Goal: Transaction & Acquisition: Purchase product/service

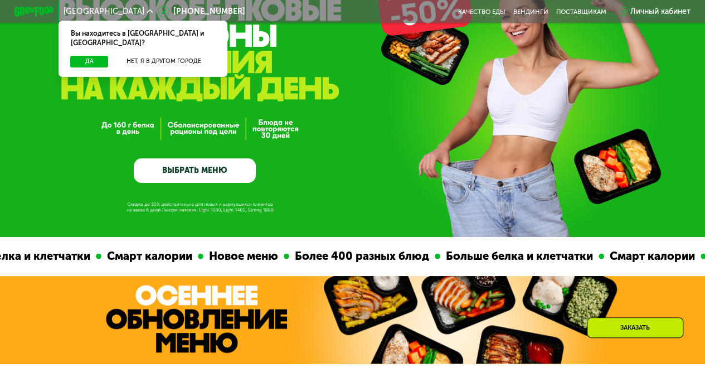
scroll to position [167, 0]
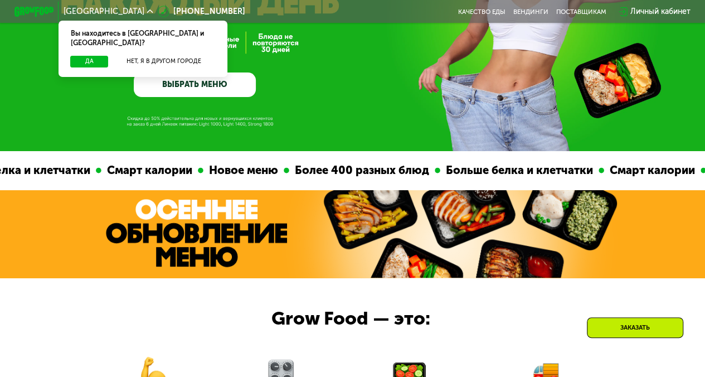
click at [229, 89] on link "ВЫБРАТЬ МЕНЮ" at bounding box center [195, 84] width 122 height 25
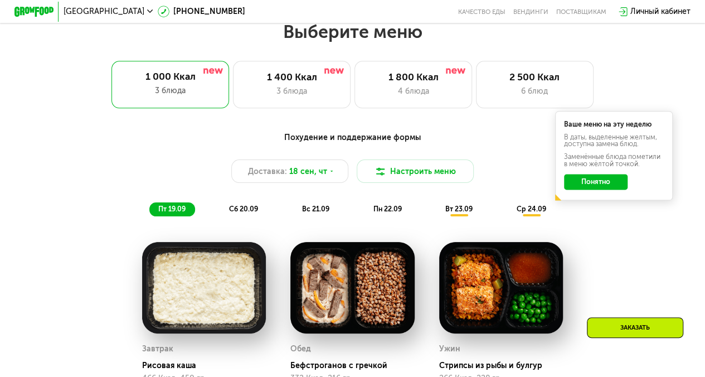
scroll to position [630, 0]
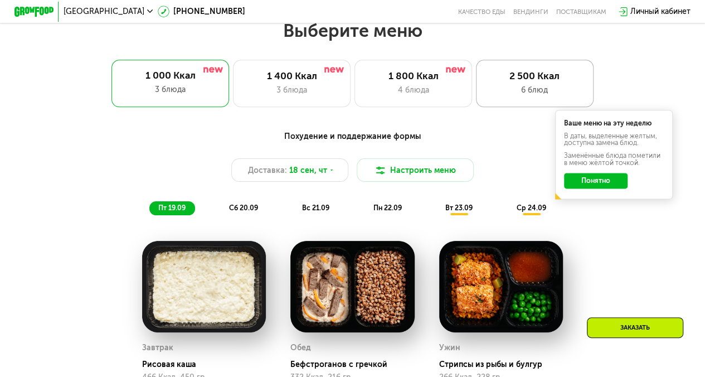
click at [517, 93] on div "6 блюд" at bounding box center [534, 90] width 97 height 12
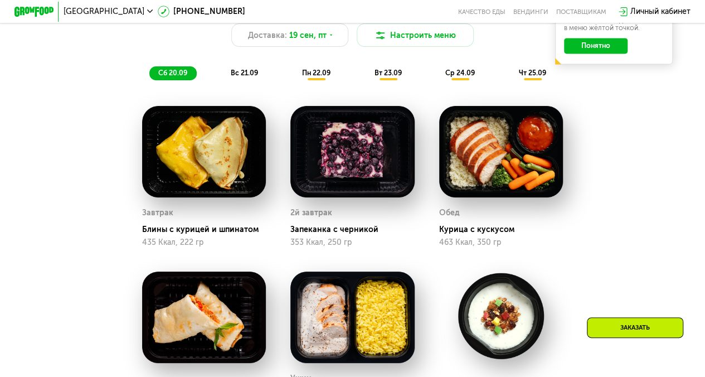
scroll to position [686, 0]
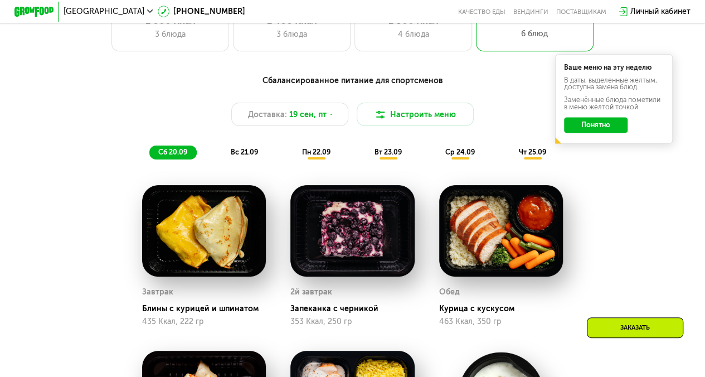
click at [237, 156] on span "вс 21.09" at bounding box center [244, 152] width 27 height 8
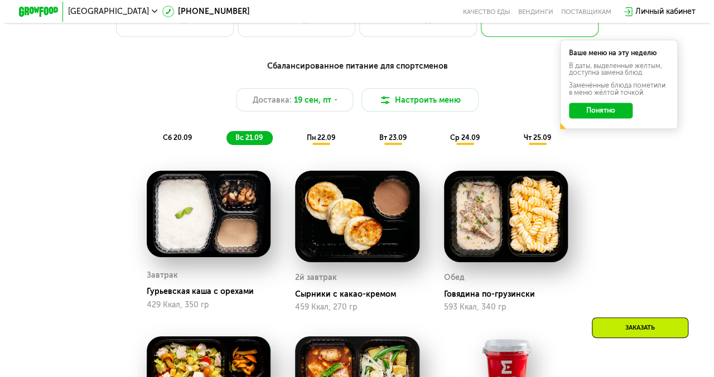
scroll to position [630, 0]
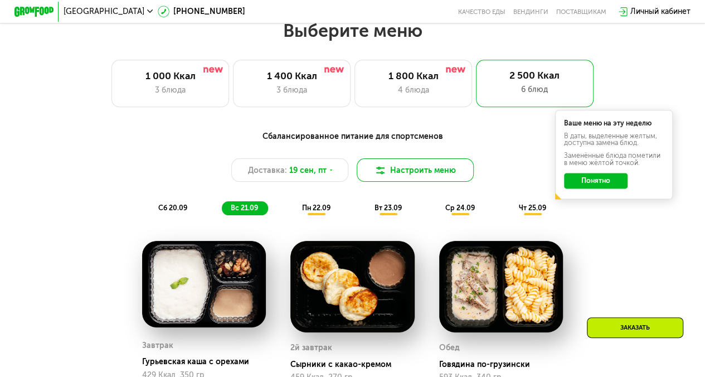
click at [390, 178] on button "Настроить меню" at bounding box center [416, 169] width 118 height 23
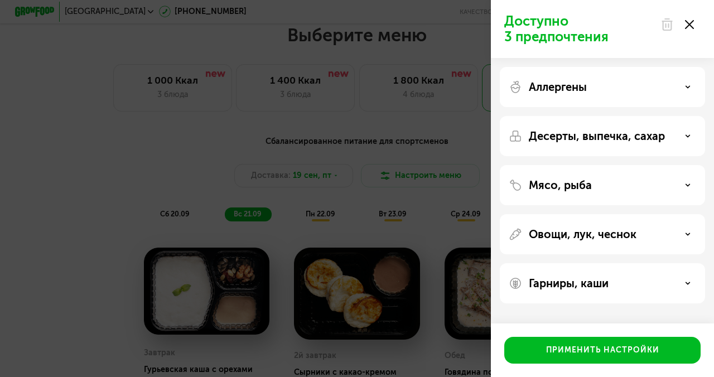
click at [685, 139] on div "Десерты, выпечка, сахар" at bounding box center [601, 135] width 187 height 13
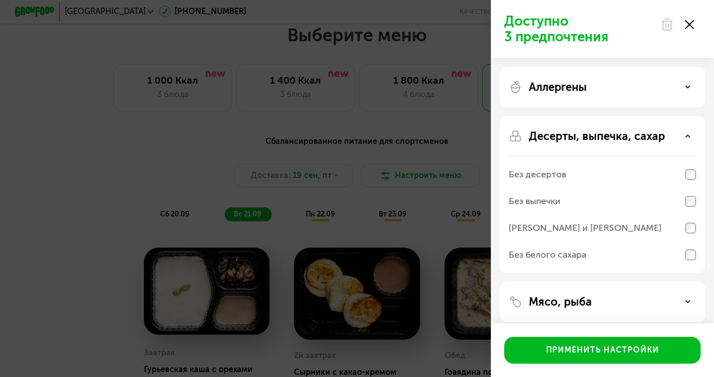
click at [685, 139] on div "Десерты, выпечка, сахар" at bounding box center [601, 135] width 187 height 13
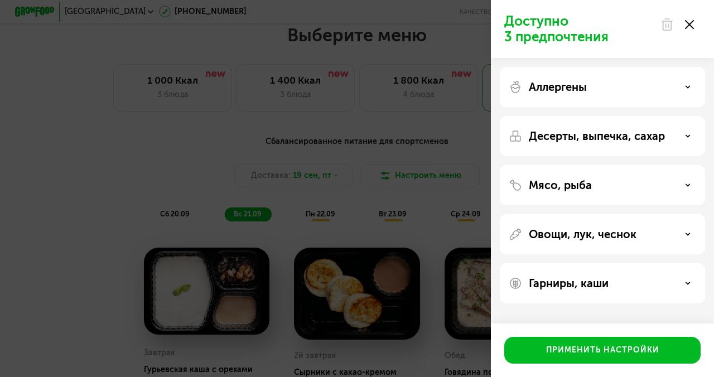
click at [654, 86] on div "Аллергены" at bounding box center [601, 86] width 187 height 13
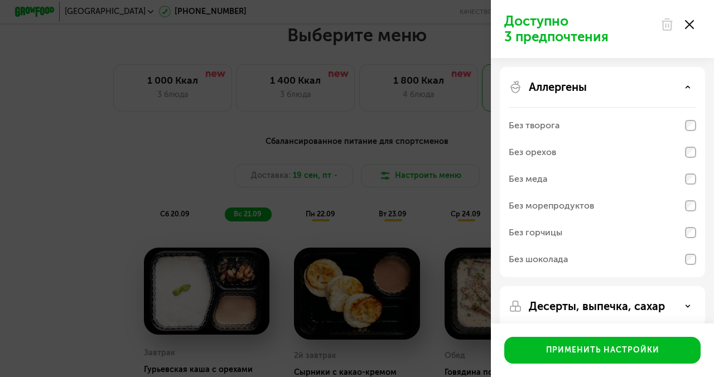
click at [654, 86] on div "Аллергены" at bounding box center [601, 86] width 187 height 13
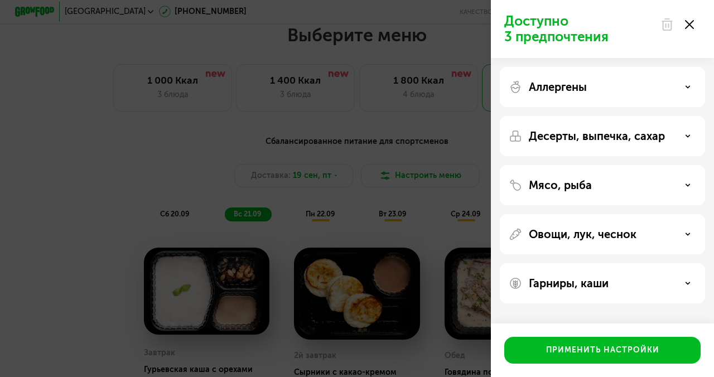
click at [642, 193] on div "Мясо, рыба" at bounding box center [601, 185] width 205 height 40
click at [667, 187] on div "Мясо, рыба" at bounding box center [601, 184] width 187 height 13
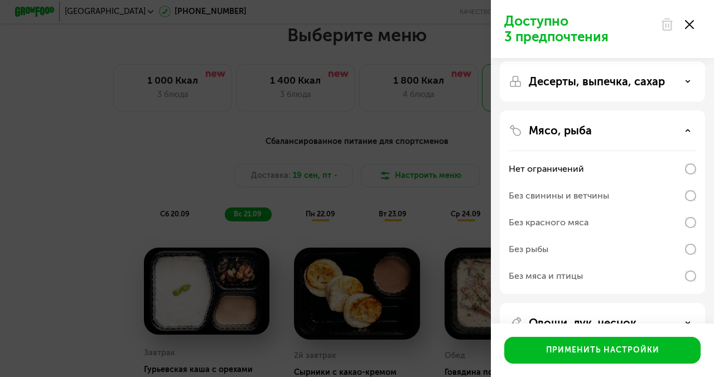
scroll to position [56, 0]
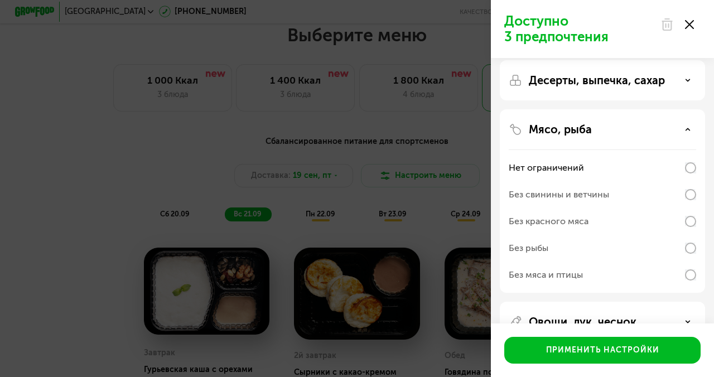
click at [690, 128] on div "Мясо, рыба" at bounding box center [601, 129] width 187 height 13
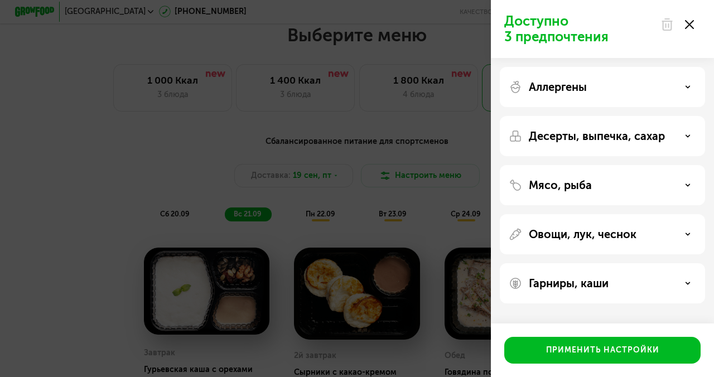
scroll to position [0, 0]
click at [686, 276] on div "Гарниры, каши" at bounding box center [601, 283] width 205 height 40
click at [688, 286] on div "Гарниры, каши" at bounding box center [601, 282] width 187 height 13
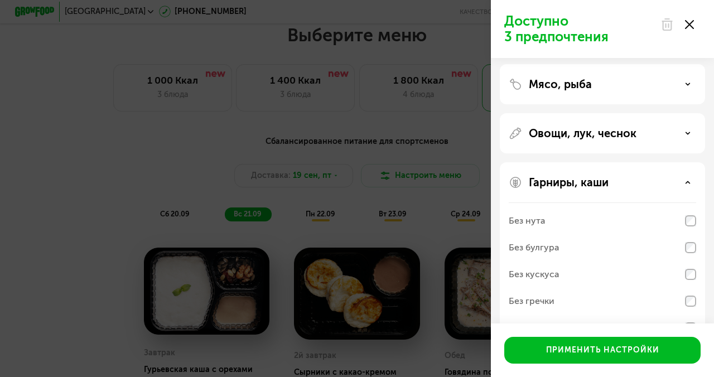
scroll to position [134, 0]
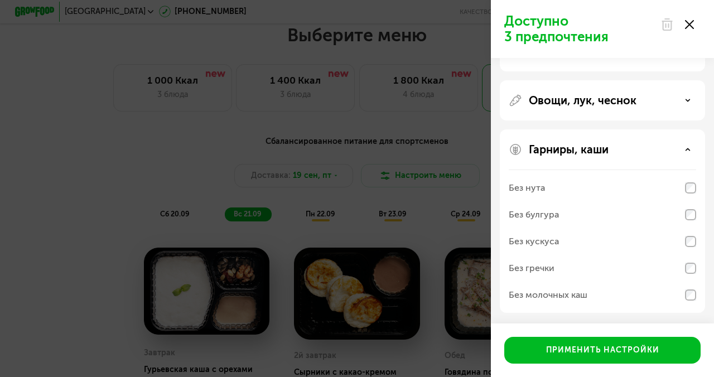
click at [685, 145] on div "Гарниры, каши" at bounding box center [601, 149] width 187 height 13
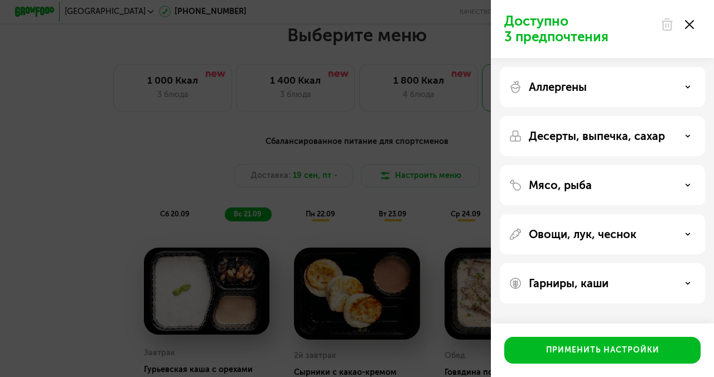
click at [688, 236] on icon at bounding box center [688, 234] width 6 height 6
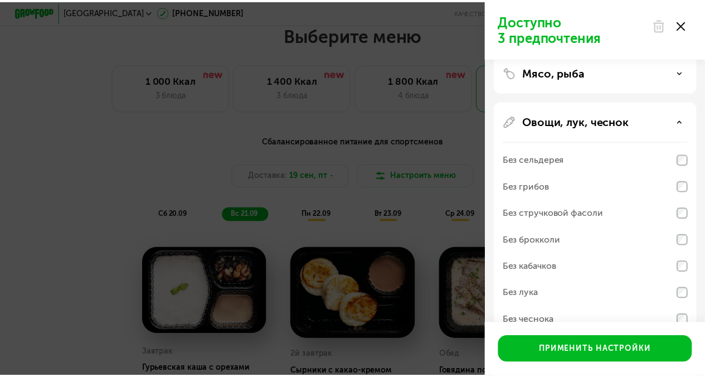
scroll to position [111, 0]
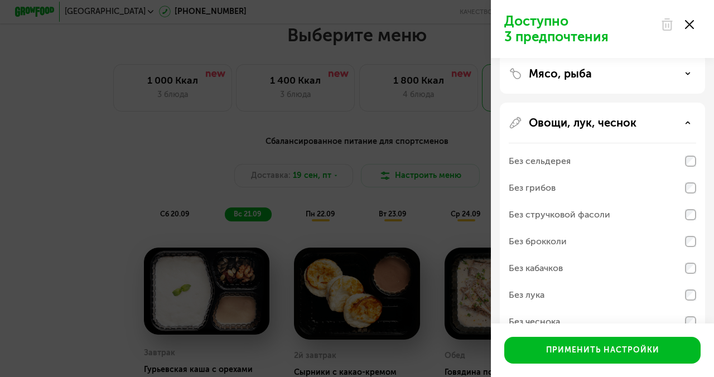
click at [688, 26] on use at bounding box center [689, 24] width 9 height 9
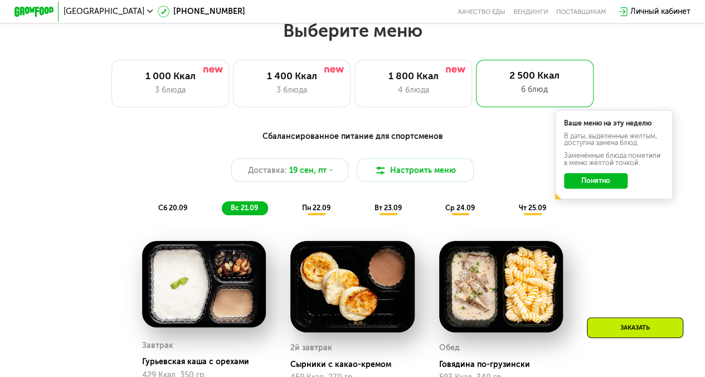
click at [314, 212] on span "пн 22.09" at bounding box center [316, 207] width 28 height 8
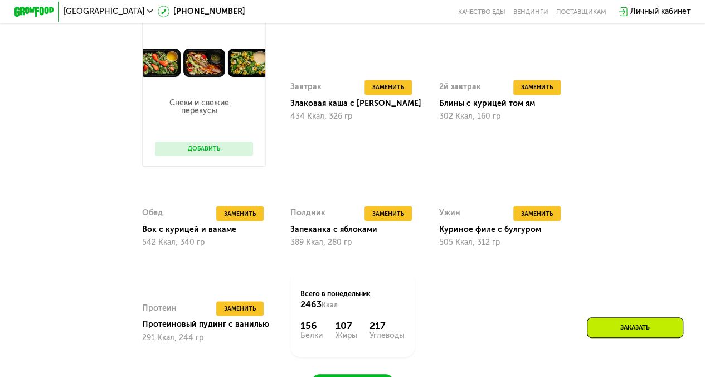
scroll to position [853, 0]
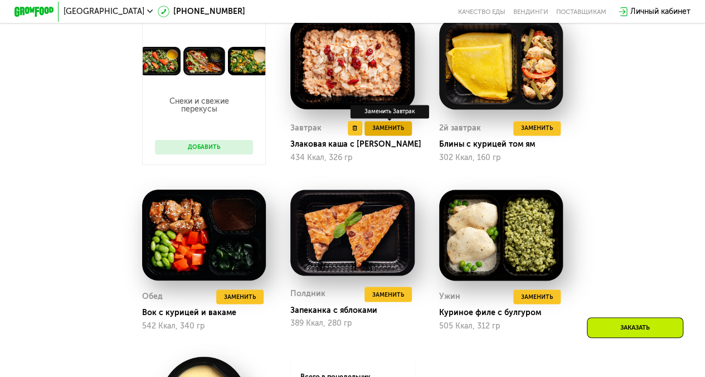
click at [395, 133] on span "Заменить" at bounding box center [388, 128] width 32 height 10
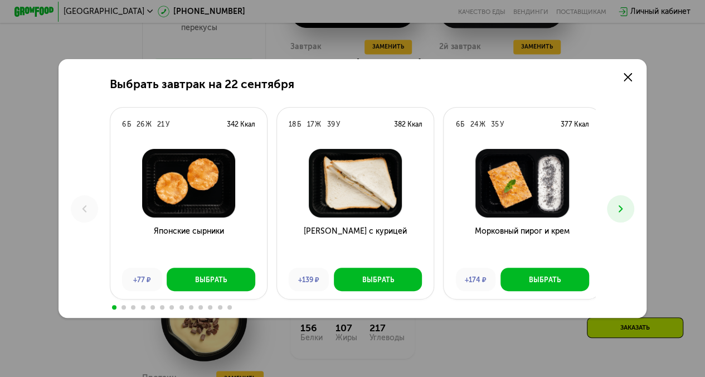
scroll to position [909, 0]
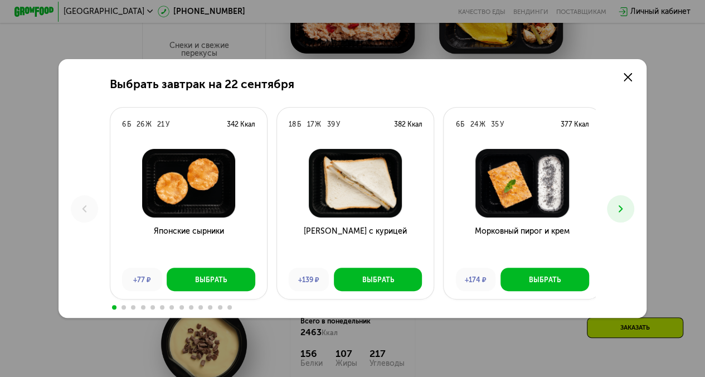
click at [621, 205] on icon at bounding box center [621, 209] width 12 height 12
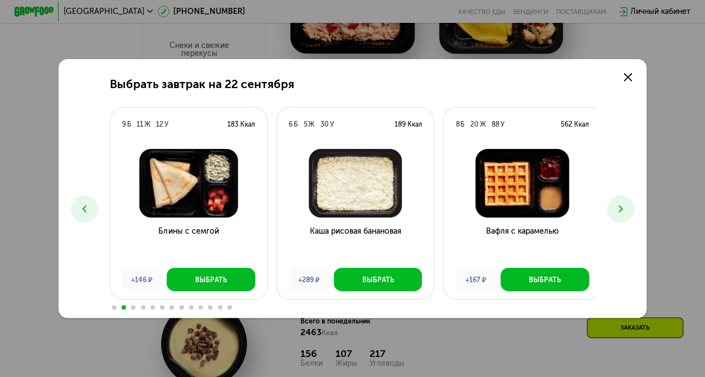
click at [621, 205] on icon at bounding box center [621, 209] width 12 height 12
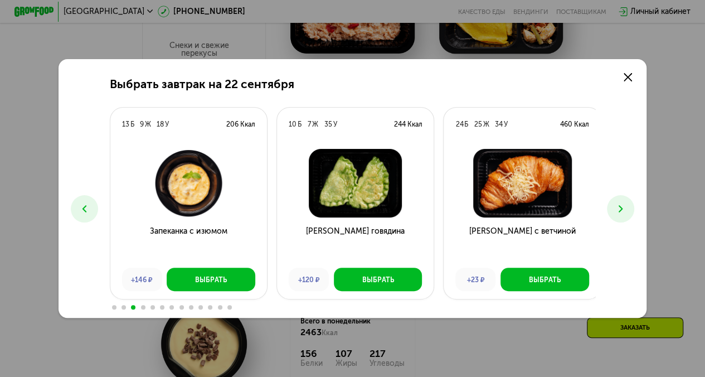
click at [621, 205] on icon at bounding box center [621, 209] width 12 height 12
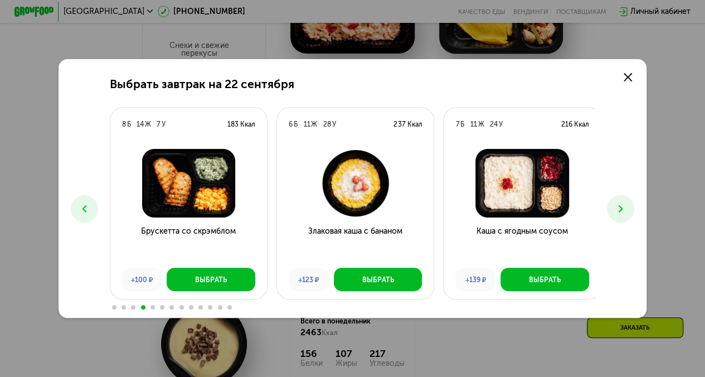
click at [621, 205] on icon at bounding box center [621, 209] width 12 height 12
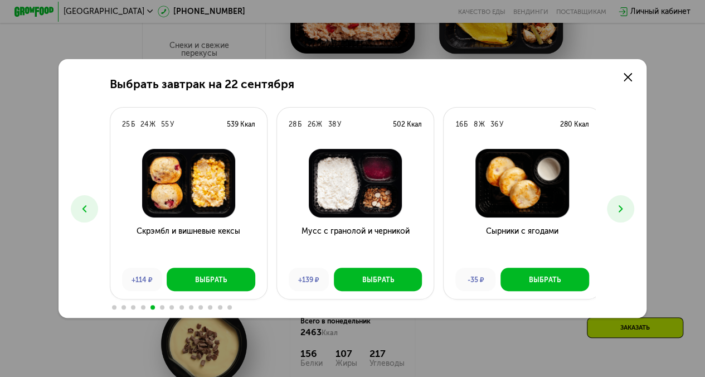
click at [621, 205] on icon at bounding box center [621, 209] width 12 height 12
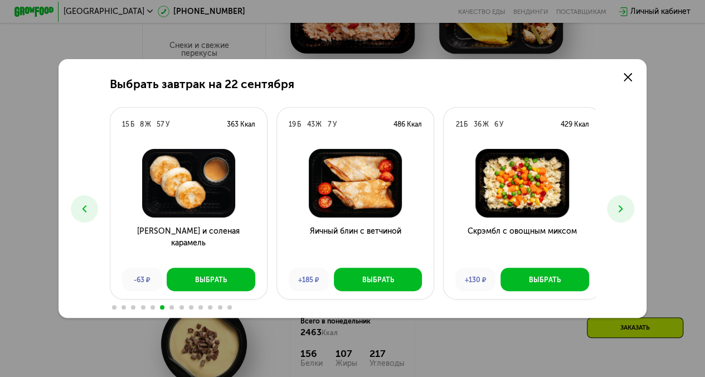
click at [621, 205] on icon at bounding box center [621, 209] width 12 height 12
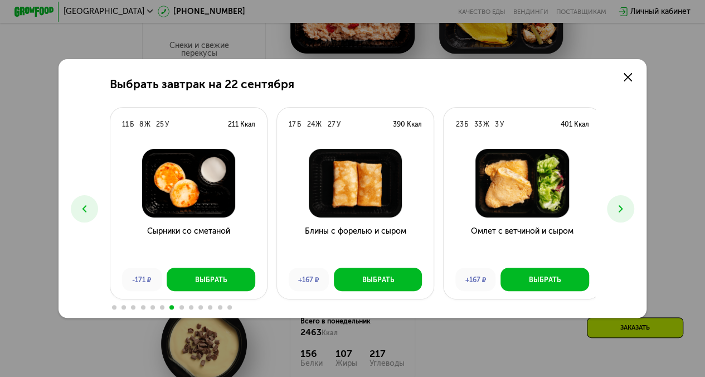
click at [621, 205] on icon at bounding box center [621, 209] width 12 height 12
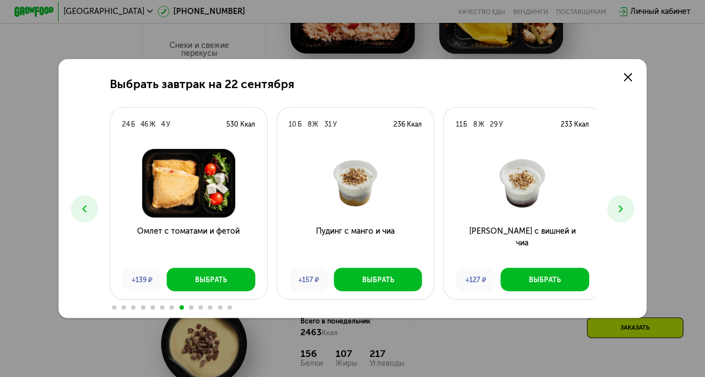
click at [621, 205] on icon at bounding box center [621, 209] width 12 height 12
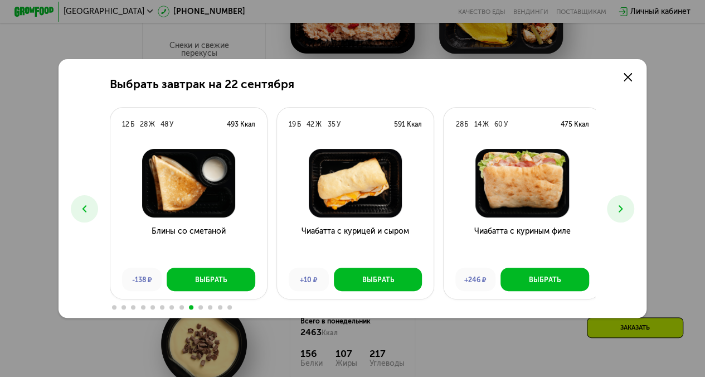
click at [621, 205] on icon at bounding box center [621, 209] width 12 height 12
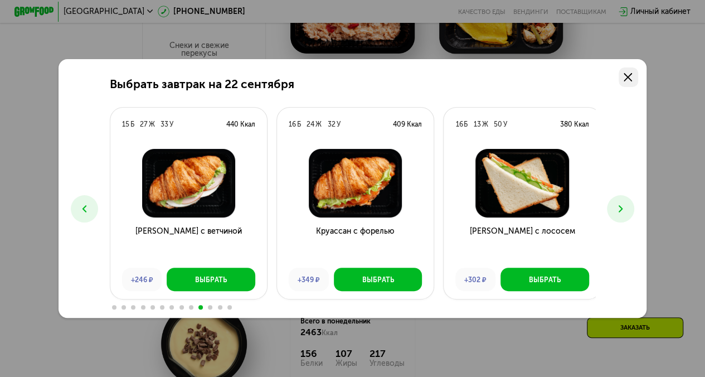
click at [638, 78] on link at bounding box center [629, 77] width 20 height 20
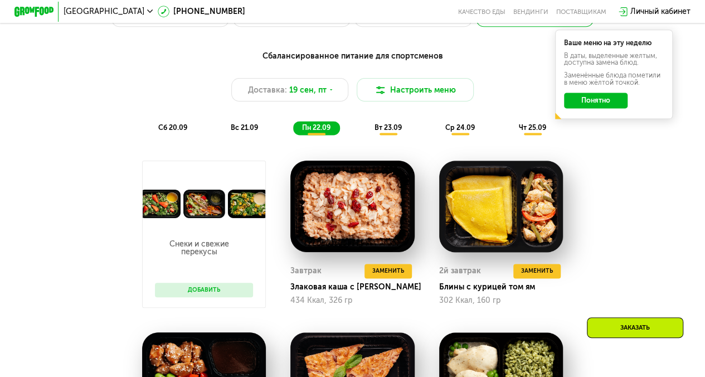
scroll to position [686, 0]
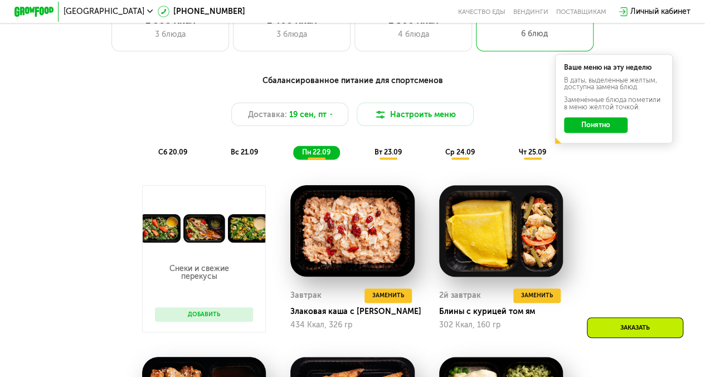
click at [395, 156] on span "вт 23.09" at bounding box center [387, 152] width 27 height 8
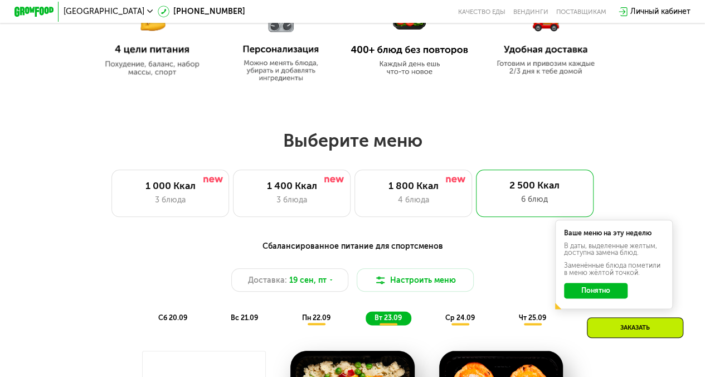
scroll to position [518, 0]
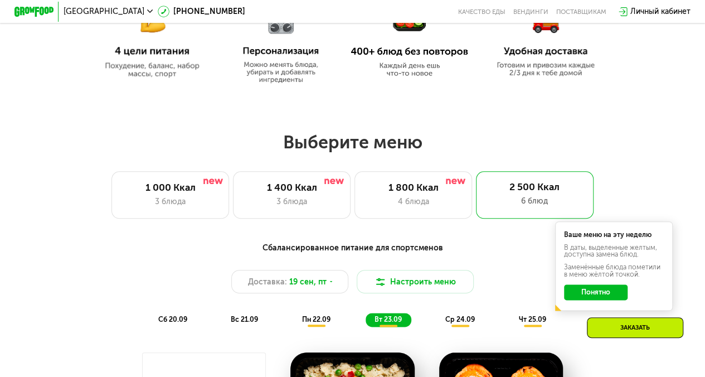
click at [609, 296] on button "Понятно" at bounding box center [595, 292] width 63 height 16
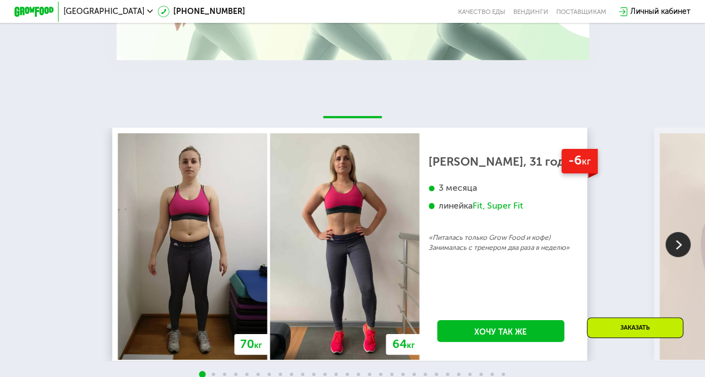
scroll to position [2092, 0]
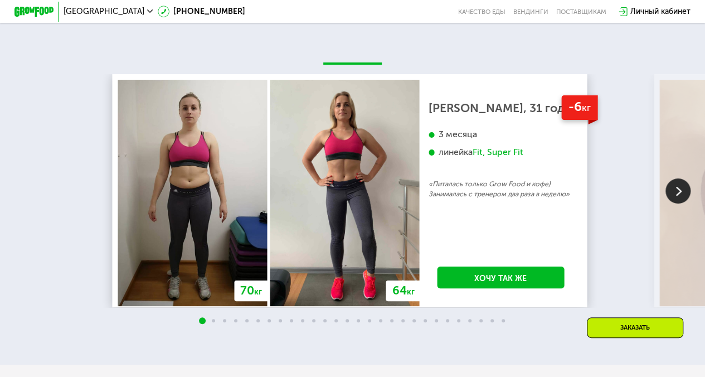
click at [680, 195] on img at bounding box center [678, 190] width 25 height 25
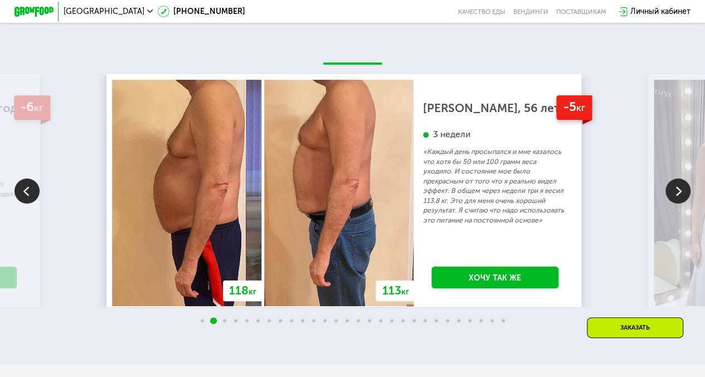
click at [680, 195] on img at bounding box center [678, 190] width 25 height 25
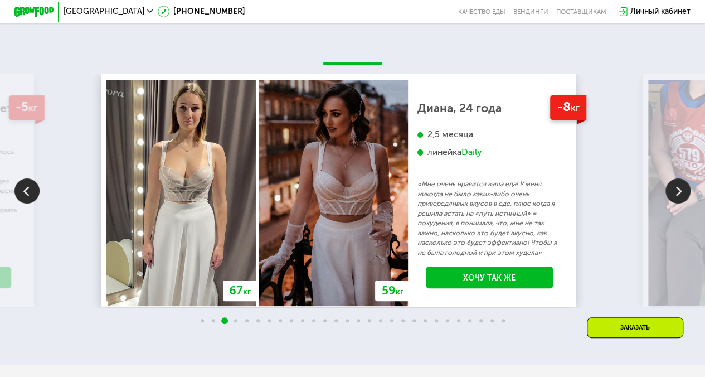
click at [680, 195] on img at bounding box center [678, 190] width 25 height 25
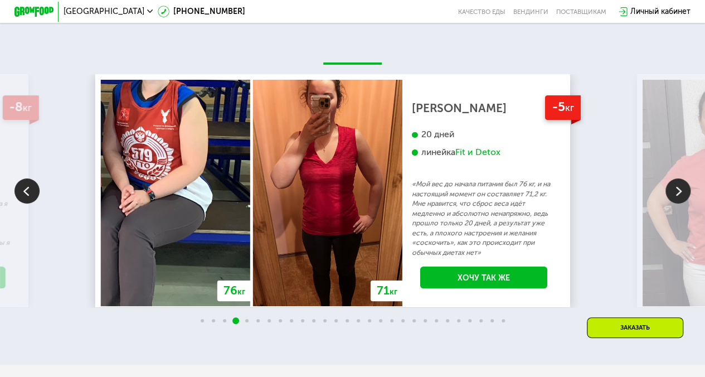
click at [680, 195] on img at bounding box center [678, 190] width 25 height 25
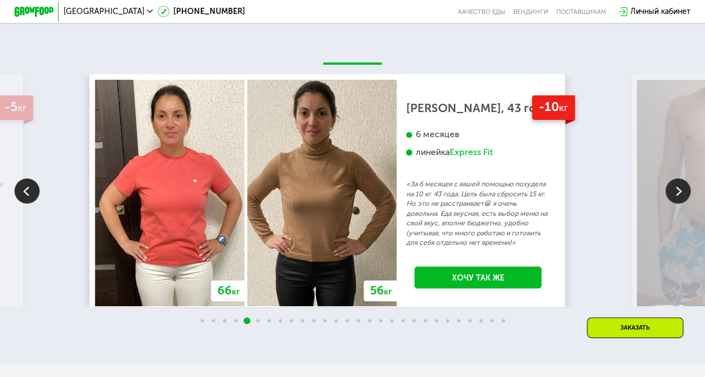
click at [680, 195] on img at bounding box center [678, 190] width 25 height 25
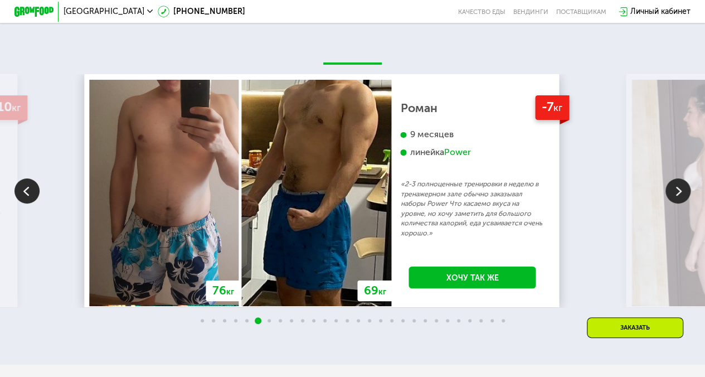
click at [680, 195] on img at bounding box center [678, 190] width 25 height 25
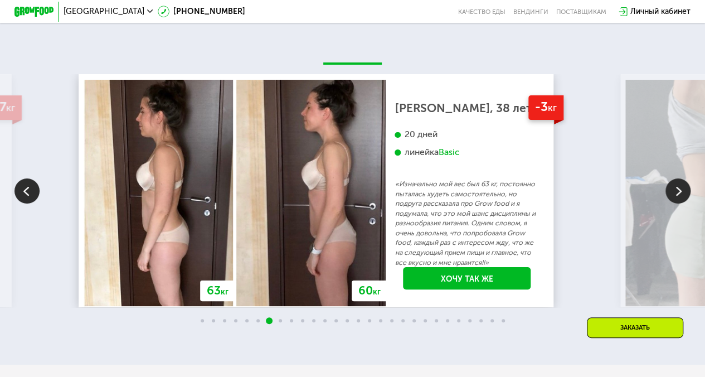
click at [680, 195] on img at bounding box center [678, 190] width 25 height 25
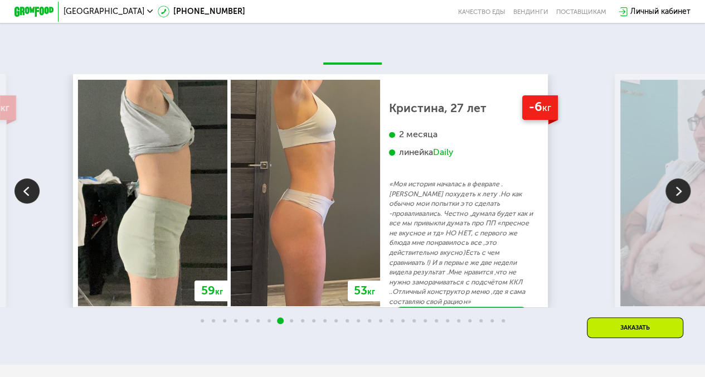
click at [680, 195] on img at bounding box center [678, 190] width 25 height 25
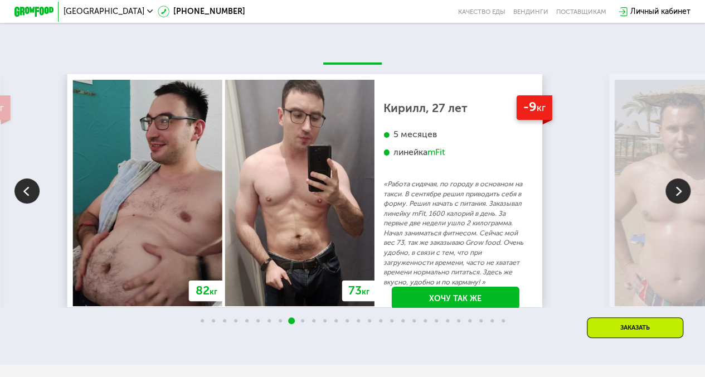
click at [680, 195] on img at bounding box center [678, 190] width 25 height 25
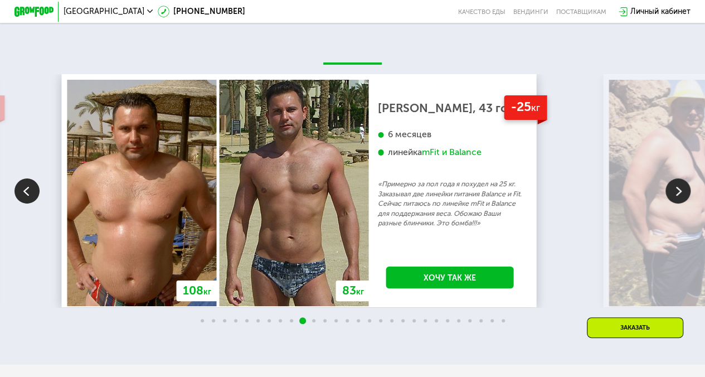
click at [680, 195] on img at bounding box center [678, 190] width 25 height 25
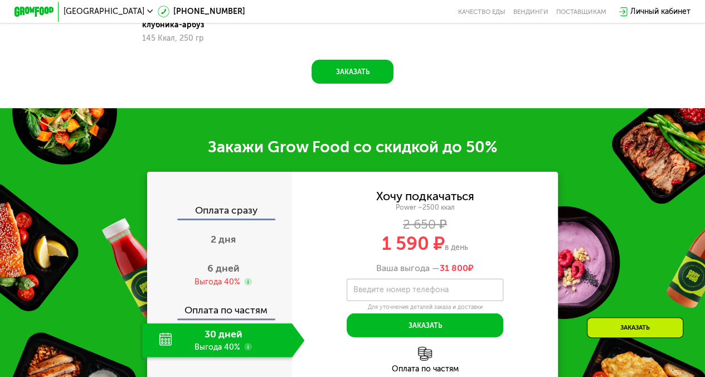
scroll to position [1367, 0]
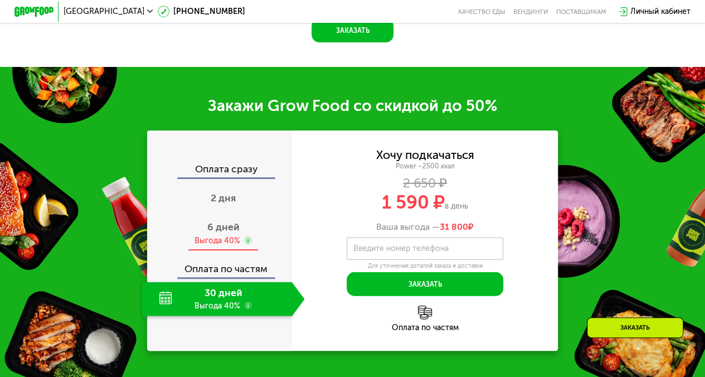
click at [225, 233] on span "6 дней" at bounding box center [223, 227] width 32 height 12
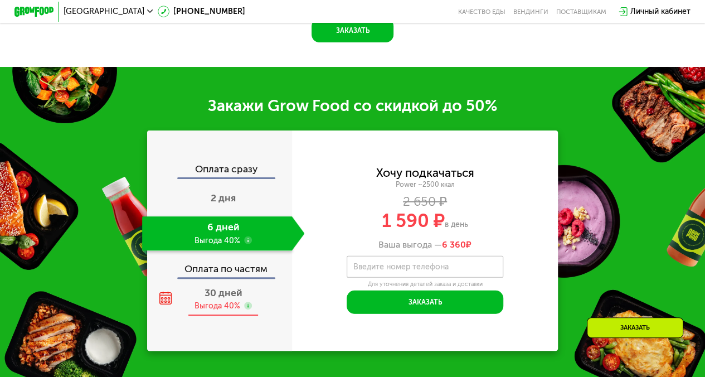
click at [225, 299] on span "30 дней" at bounding box center [224, 293] width 38 height 12
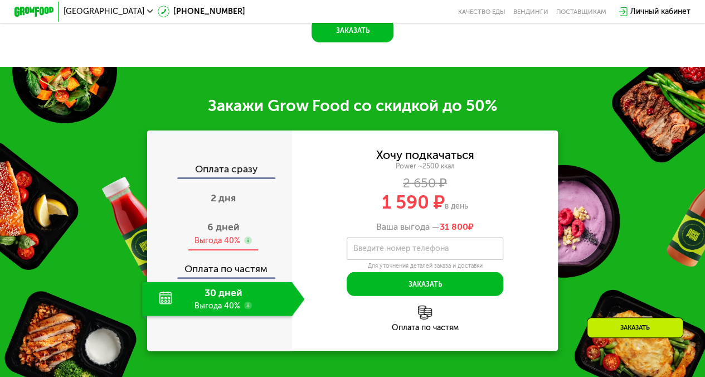
click at [220, 240] on div "Выгода 40%" at bounding box center [218, 240] width 46 height 11
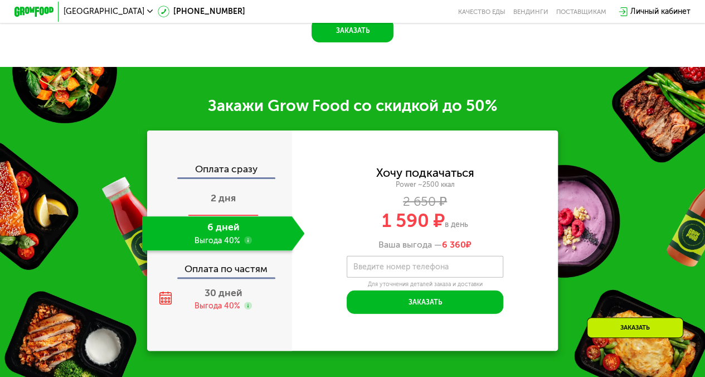
click at [218, 194] on div "2 дня" at bounding box center [223, 199] width 163 height 34
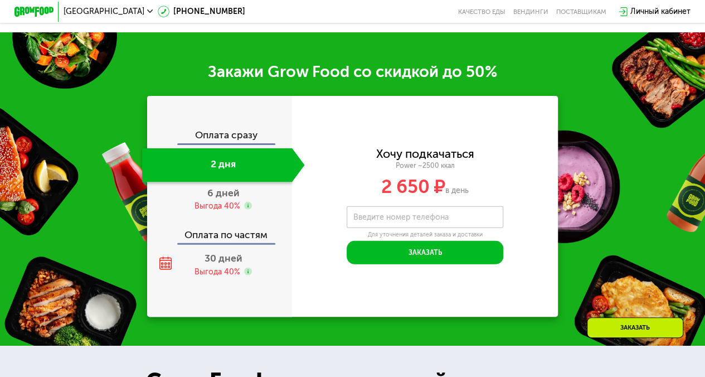
scroll to position [1341, 0]
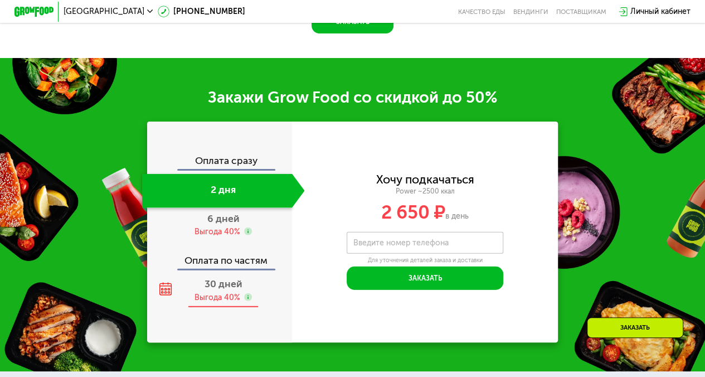
click at [221, 290] on span "30 дней" at bounding box center [224, 284] width 38 height 12
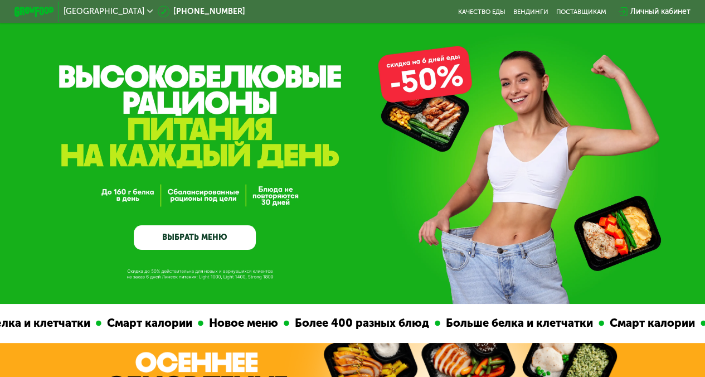
scroll to position [0, 0]
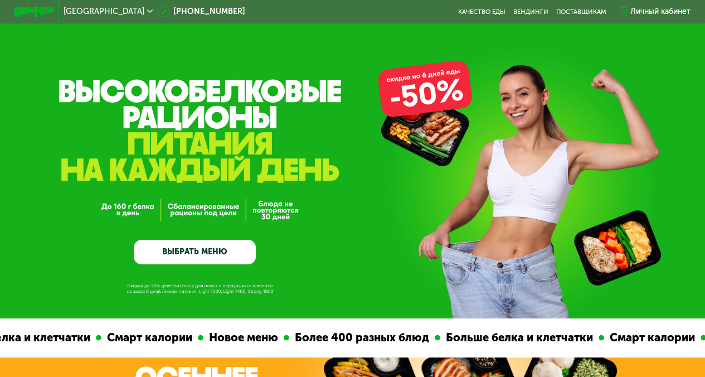
click at [191, 256] on link "ВЫБРАТЬ МЕНЮ" at bounding box center [195, 252] width 122 height 25
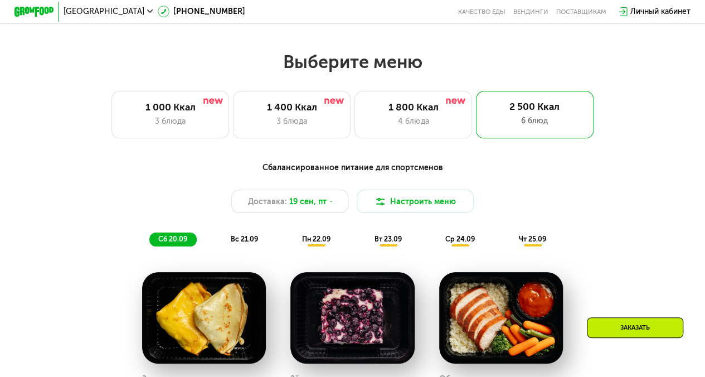
scroll to position [630, 0]
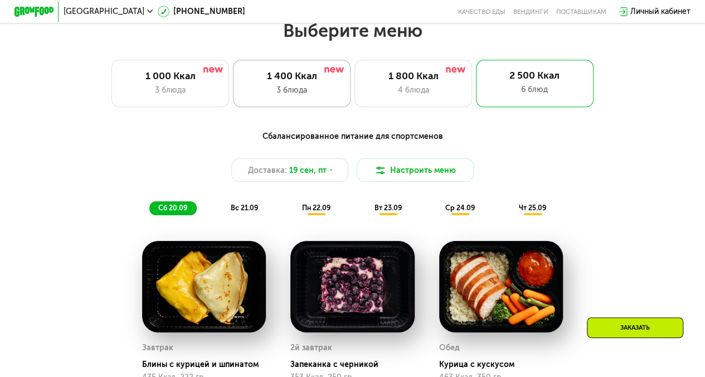
click at [305, 86] on div "1 400 Ккал 3 блюда" at bounding box center [292, 83] width 118 height 47
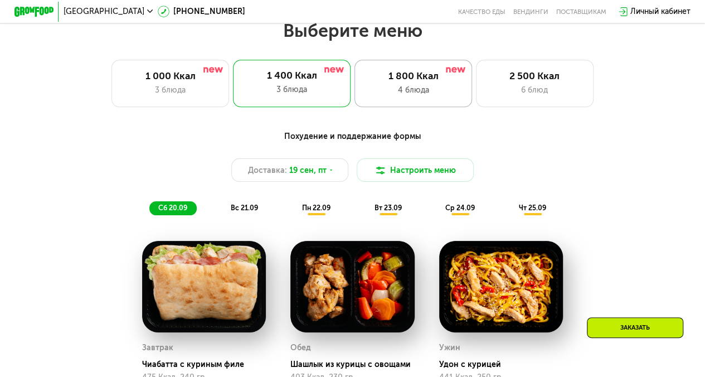
click at [421, 96] on div "4 блюда" at bounding box center [413, 90] width 97 height 12
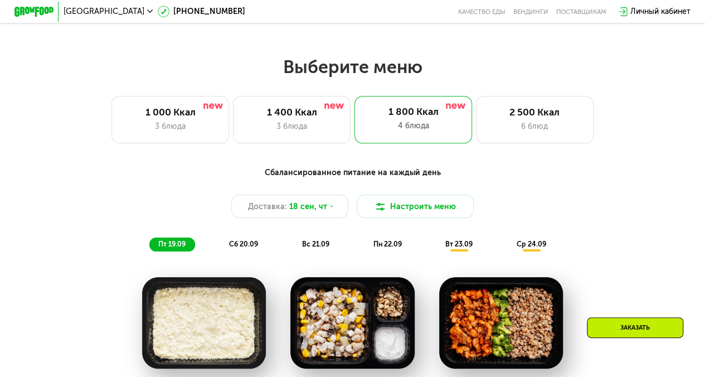
scroll to position [574, 0]
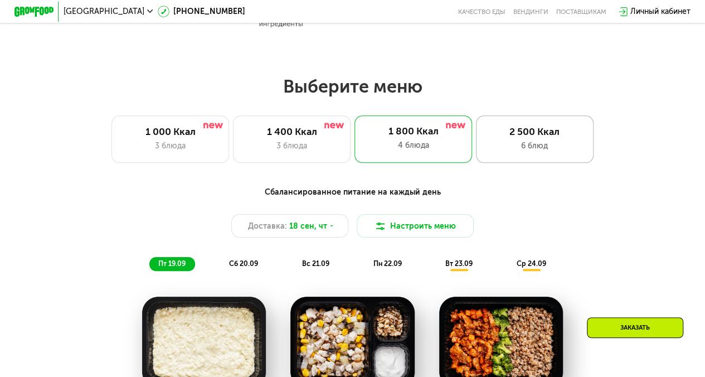
click at [537, 127] on div "2 500 Ккал 6 блюд" at bounding box center [535, 138] width 118 height 47
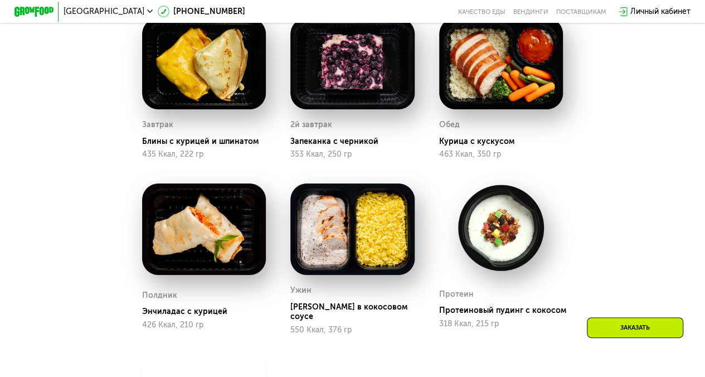
scroll to position [630, 0]
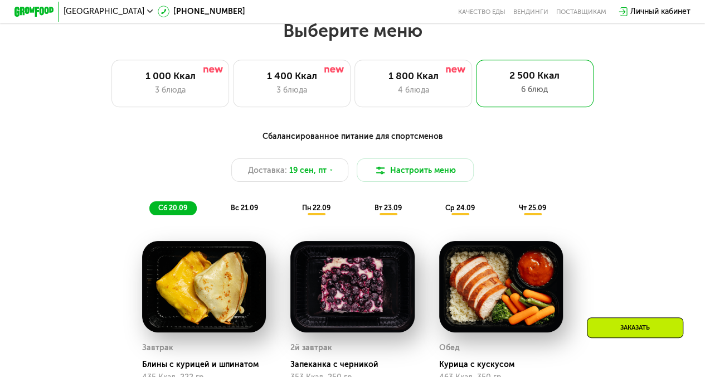
click at [533, 212] on span "чт 25.09" at bounding box center [531, 207] width 27 height 8
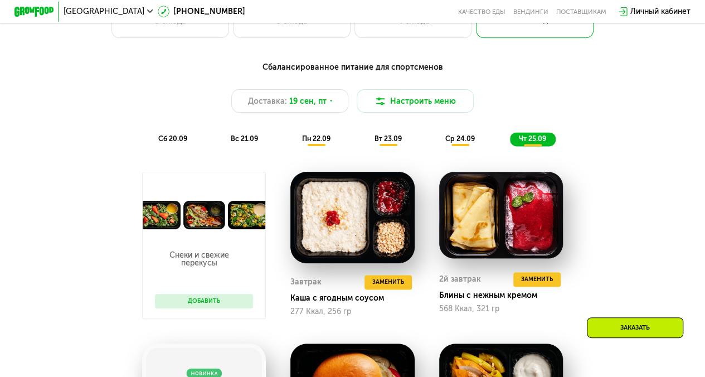
scroll to position [686, 0]
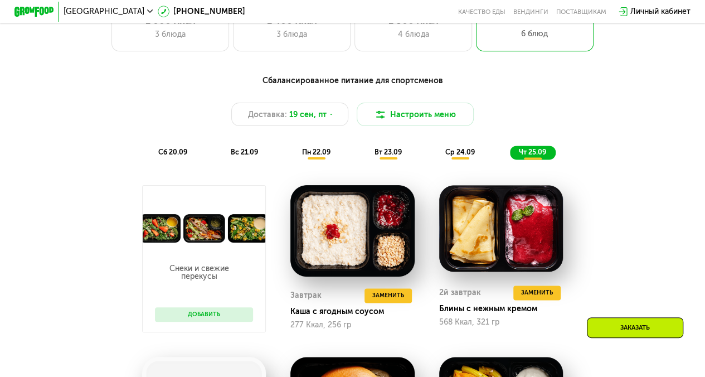
click at [457, 156] on span "ср 24.09" at bounding box center [460, 152] width 30 height 8
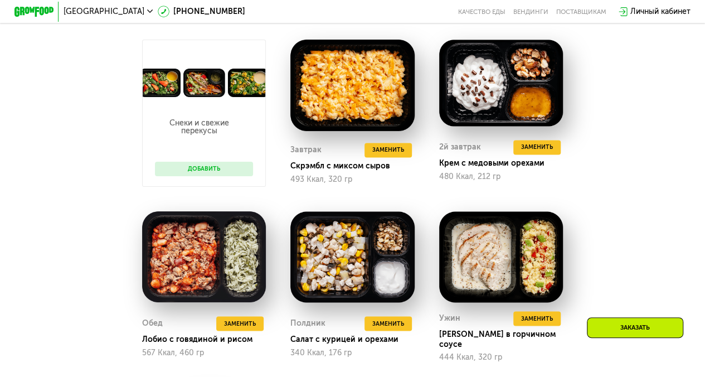
scroll to position [909, 0]
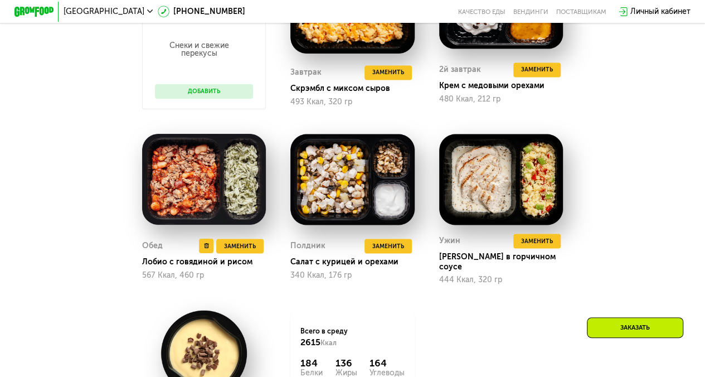
click at [231, 185] on img at bounding box center [204, 179] width 124 height 91
click at [252, 251] on span "Заменить" at bounding box center [240, 246] width 32 height 10
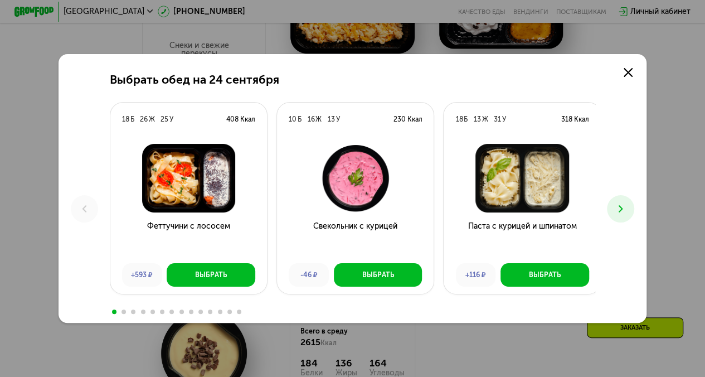
click at [627, 210] on icon at bounding box center [621, 209] width 12 height 12
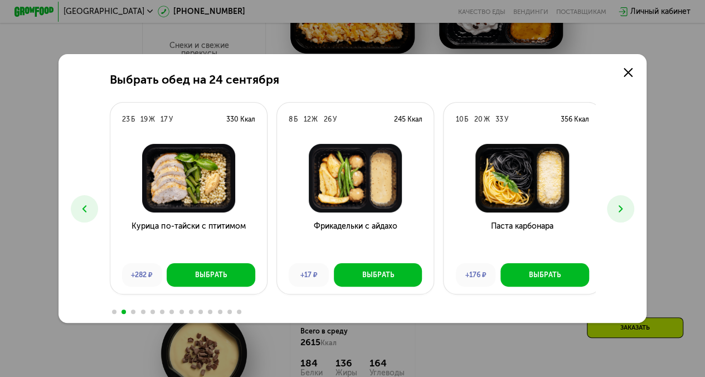
click at [627, 210] on icon at bounding box center [621, 209] width 12 height 12
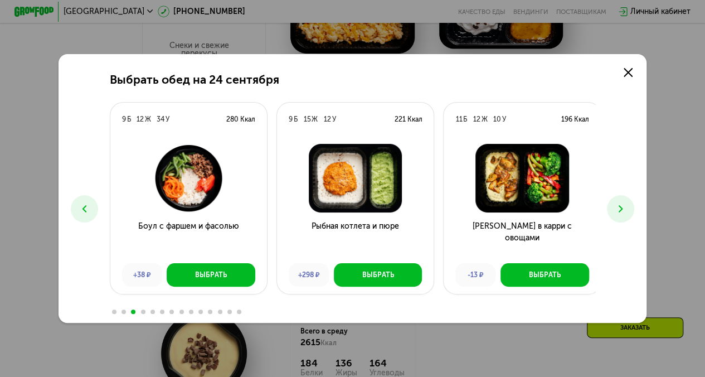
click at [627, 210] on icon at bounding box center [621, 209] width 12 height 12
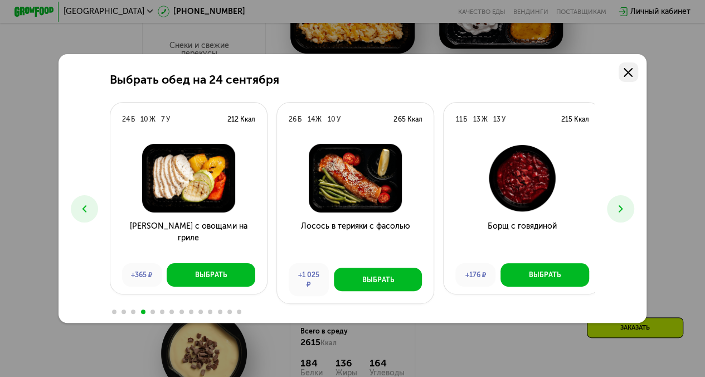
click at [633, 74] on use at bounding box center [628, 72] width 9 height 9
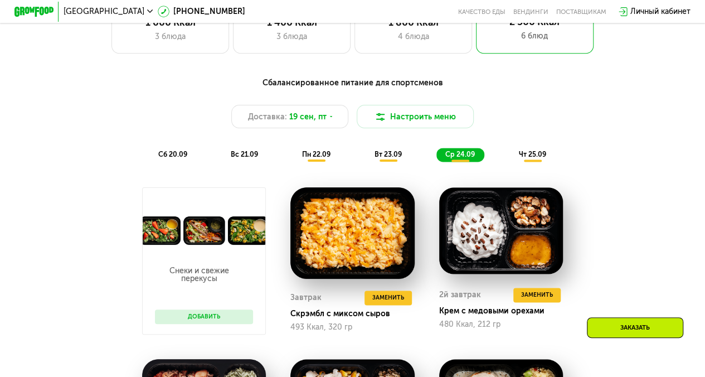
scroll to position [686, 0]
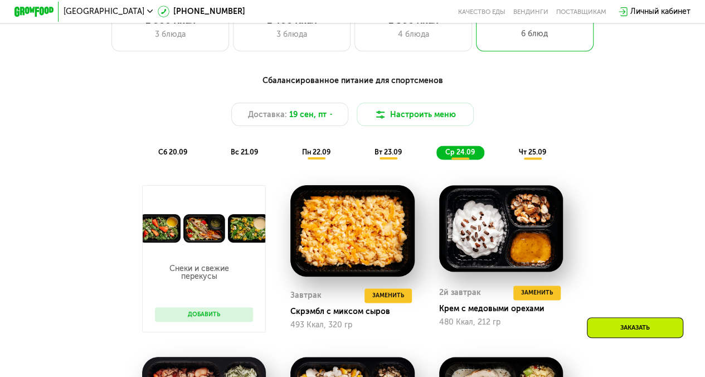
click at [532, 159] on div "чт 25.09" at bounding box center [533, 152] width 46 height 14
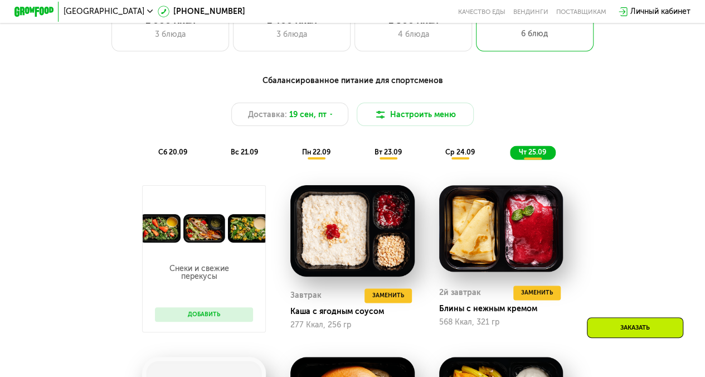
click at [394, 154] on span "вт 23.09" at bounding box center [387, 152] width 27 height 8
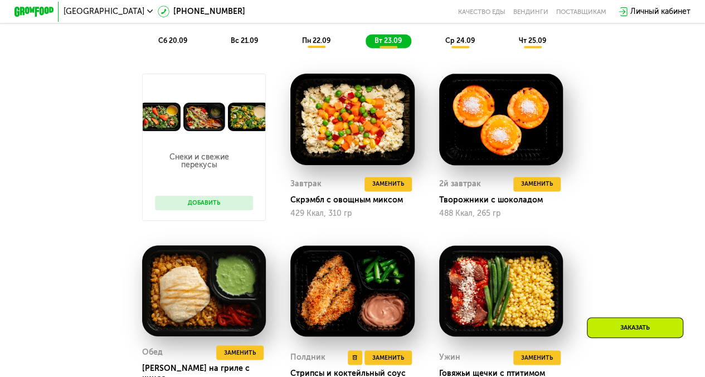
scroll to position [741, 0]
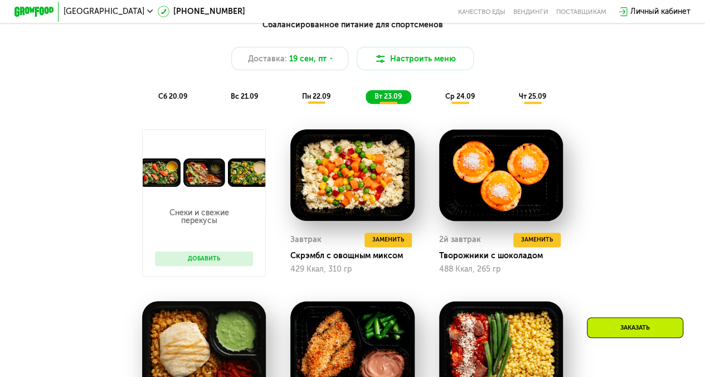
click at [314, 104] on div "пн 22.09" at bounding box center [316, 97] width 47 height 14
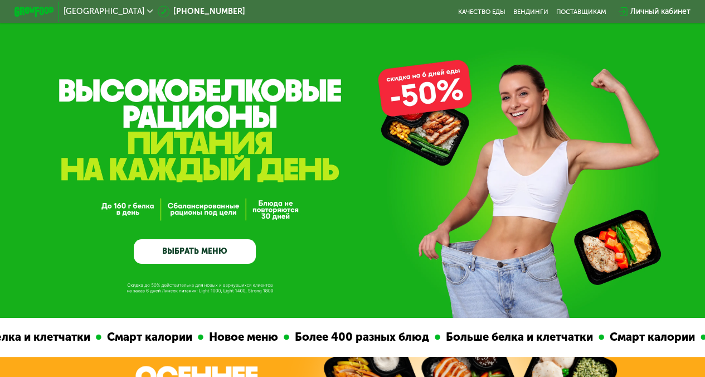
scroll to position [0, 0]
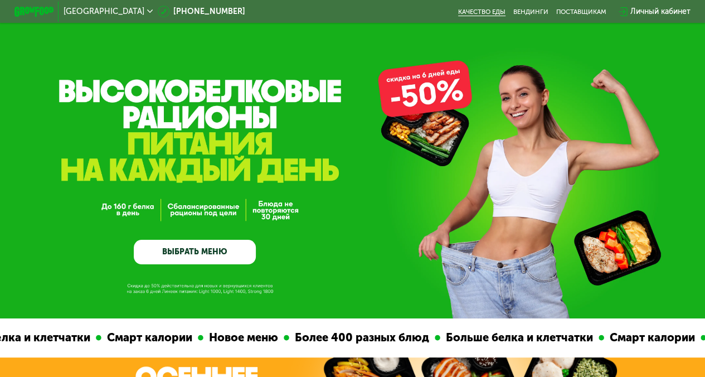
click at [487, 15] on link "Качество еды" at bounding box center [481, 12] width 47 height 8
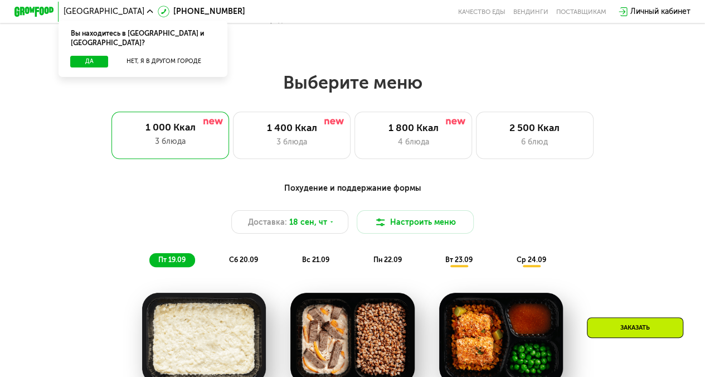
scroll to position [557, 0]
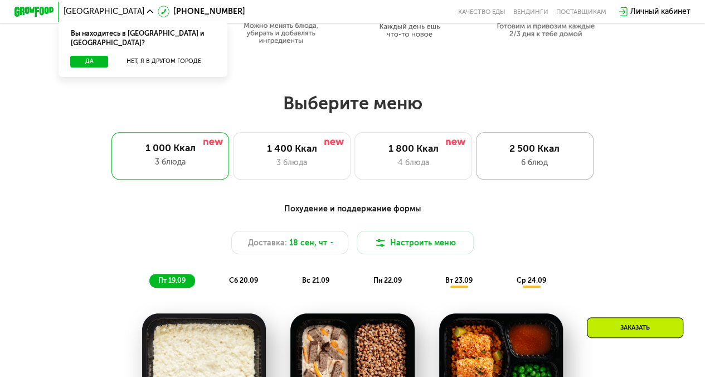
click at [552, 168] on div "6 блюд" at bounding box center [534, 163] width 97 height 12
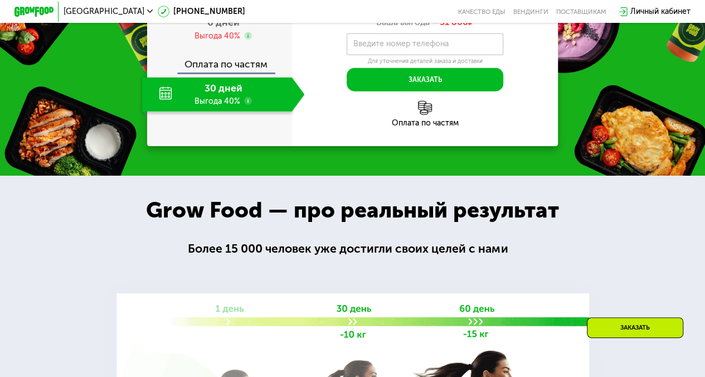
scroll to position [1407, 0]
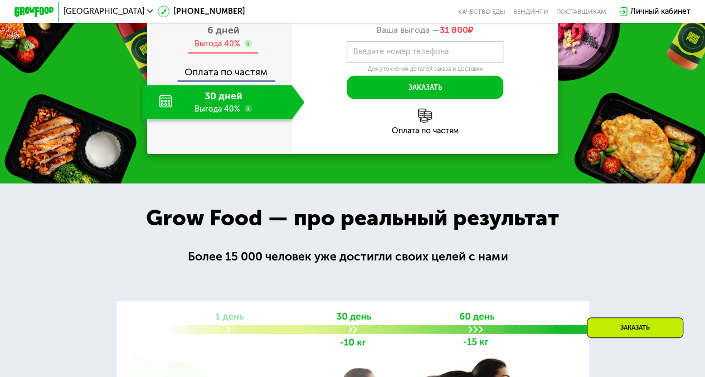
click at [246, 47] on use at bounding box center [248, 44] width 8 height 8
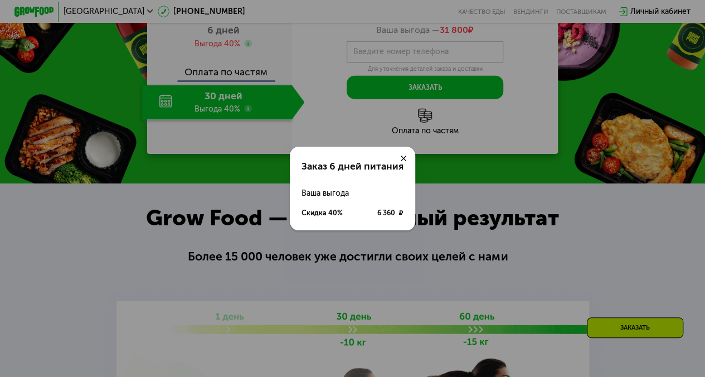
click at [405, 156] on use at bounding box center [404, 159] width 6 height 6
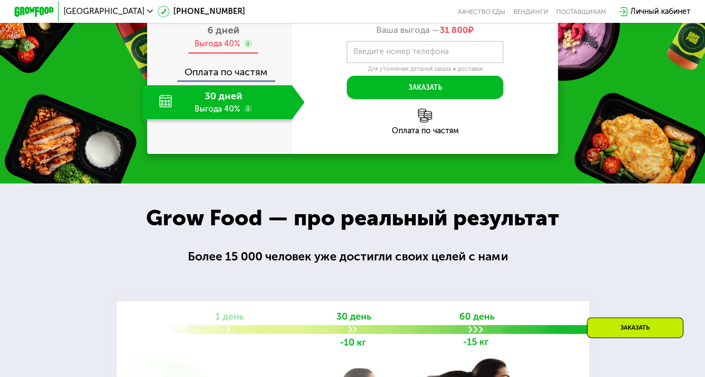
click at [203, 49] on div "Выгода 40%" at bounding box center [218, 43] width 46 height 11
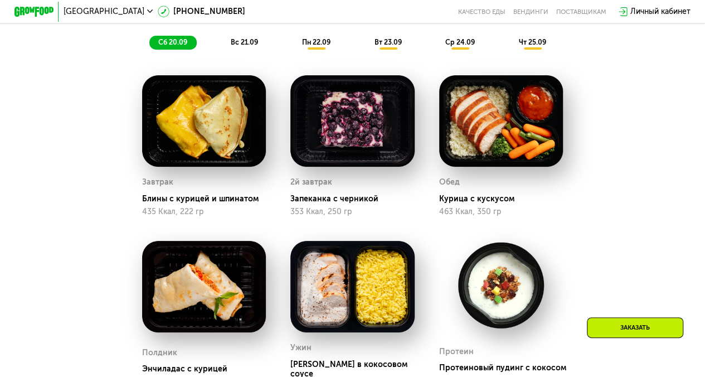
scroll to position [794, 0]
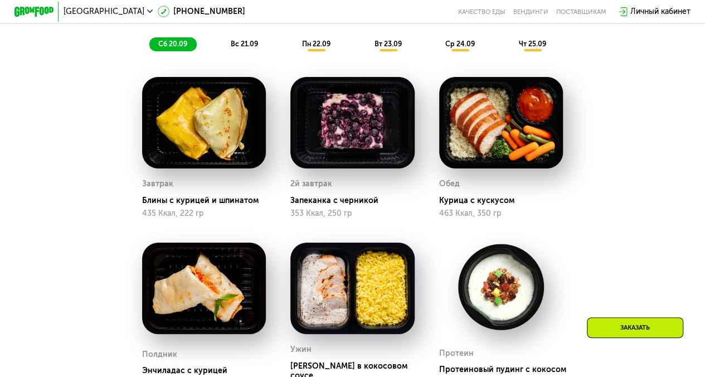
click at [236, 46] on span "вс 21.09" at bounding box center [244, 44] width 27 height 8
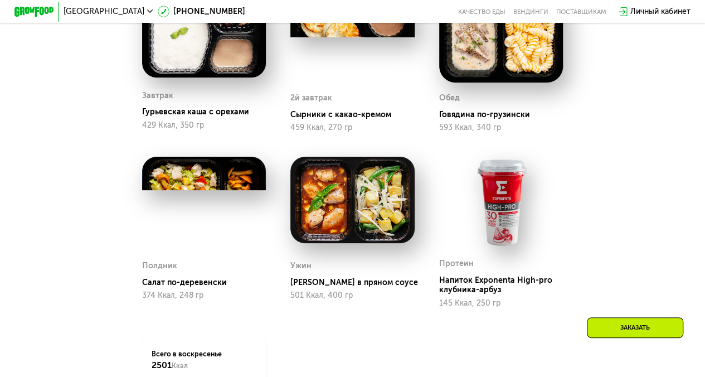
scroll to position [905, 0]
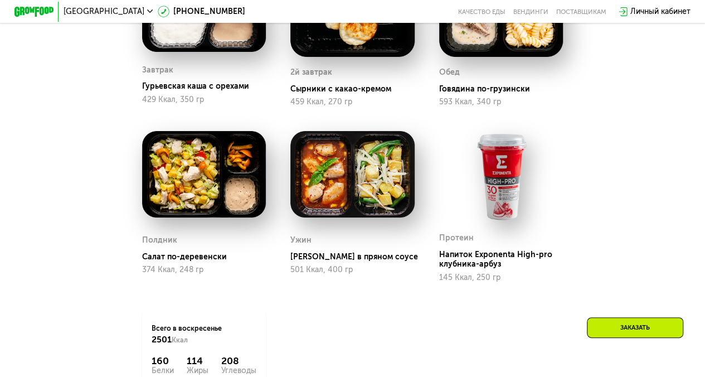
click at [503, 192] on img at bounding box center [501, 176] width 124 height 91
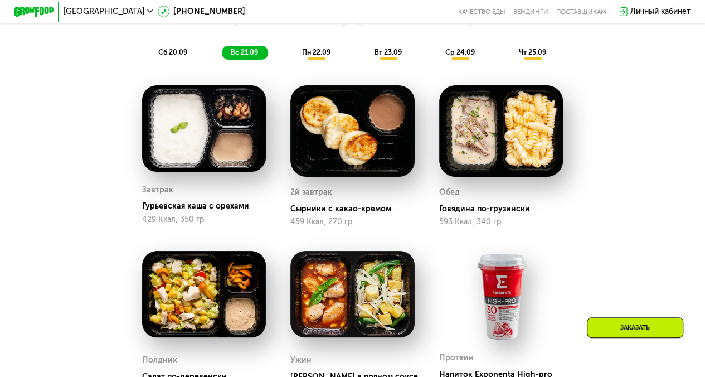
scroll to position [738, 0]
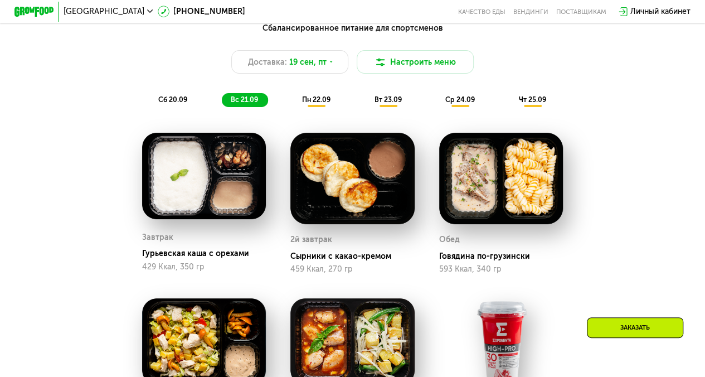
click at [305, 99] on div "пн 22.09" at bounding box center [316, 100] width 47 height 14
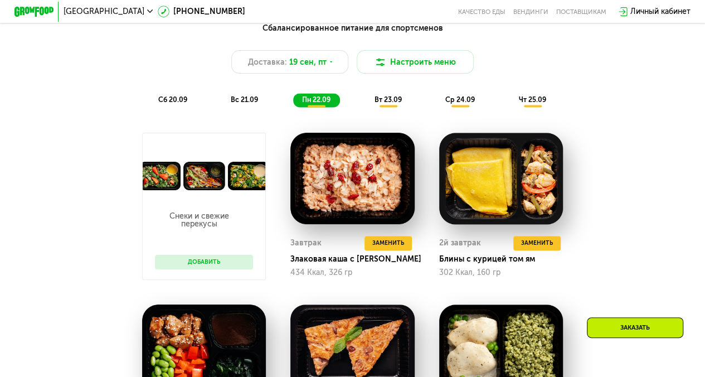
click at [234, 104] on span "вс 21.09" at bounding box center [244, 99] width 27 height 8
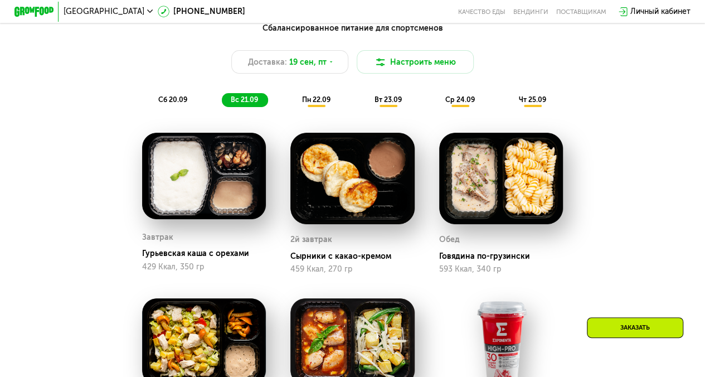
click at [313, 103] on span "пн 22.09" at bounding box center [316, 99] width 28 height 8
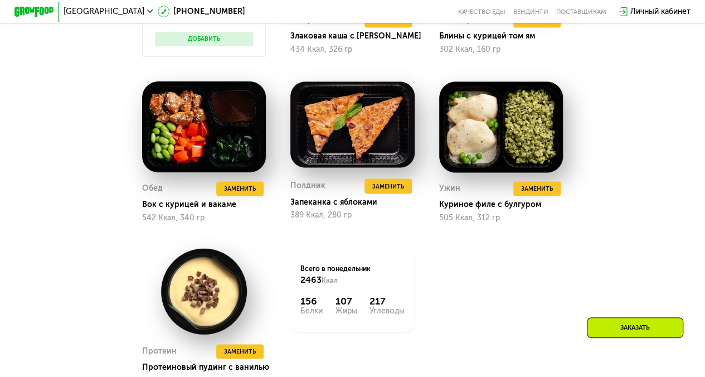
scroll to position [794, 0]
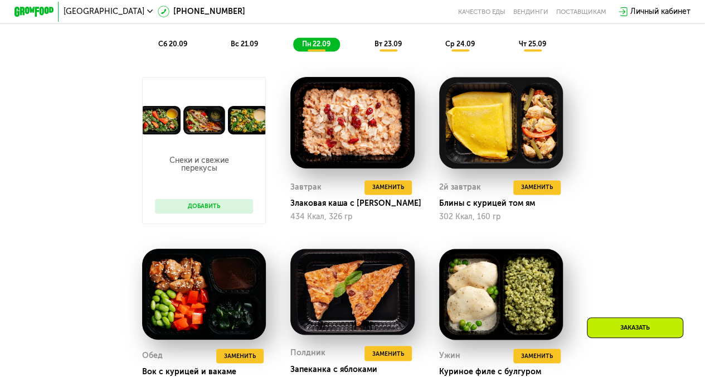
click at [397, 48] on span "вт 23.09" at bounding box center [387, 44] width 27 height 8
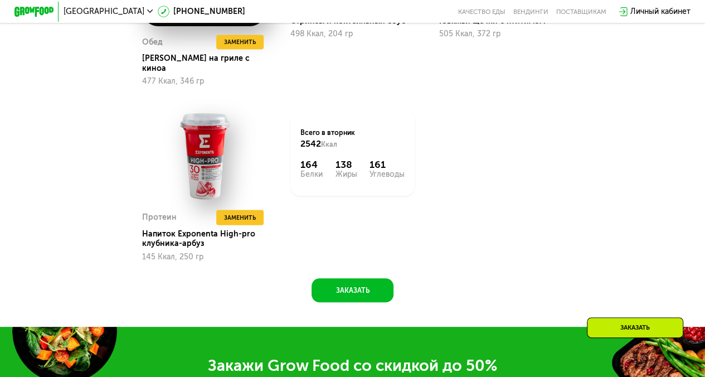
scroll to position [1128, 0]
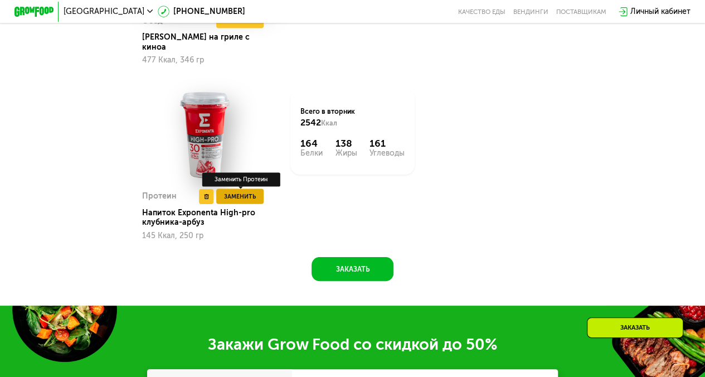
click at [245, 201] on span "Заменить" at bounding box center [240, 197] width 32 height 10
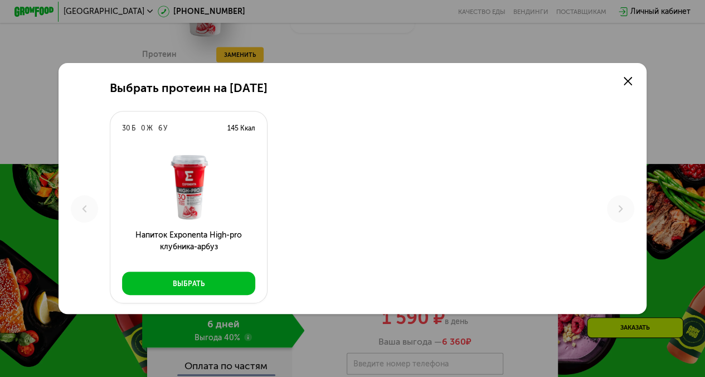
scroll to position [1296, 0]
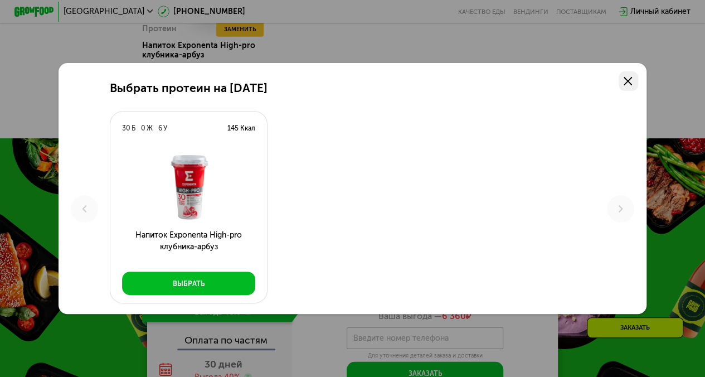
click at [632, 72] on link at bounding box center [629, 81] width 20 height 20
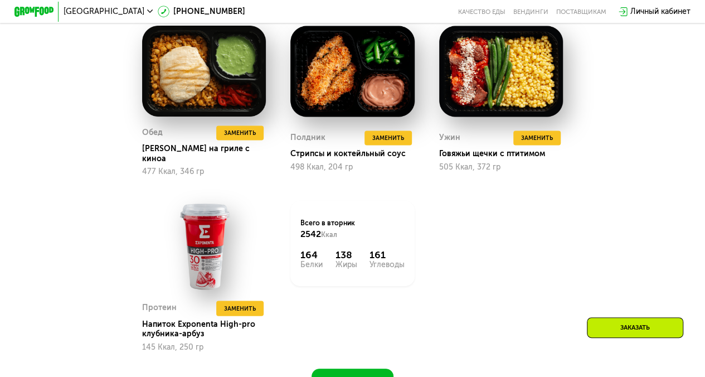
scroll to position [961, 0]
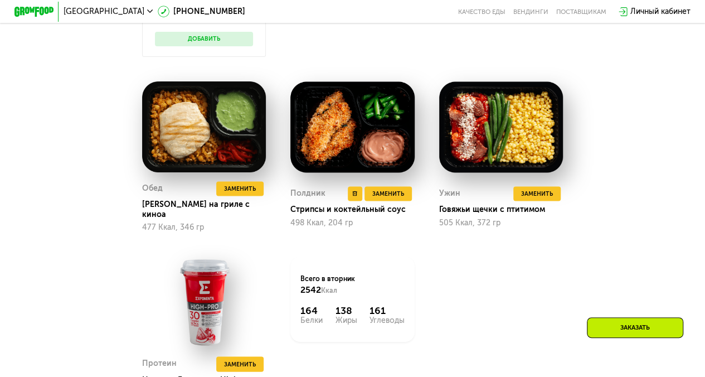
click at [371, 143] on img at bounding box center [352, 126] width 124 height 91
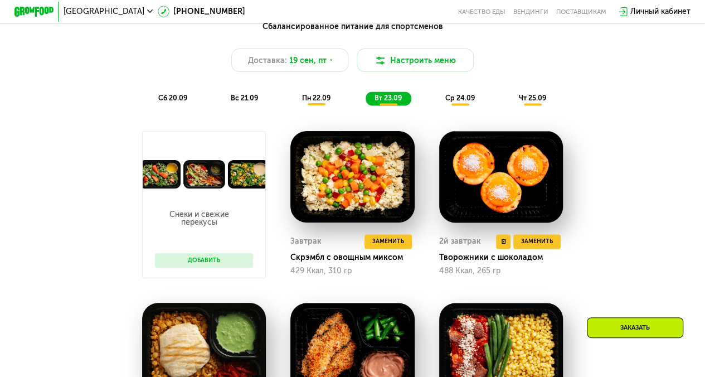
scroll to position [738, 0]
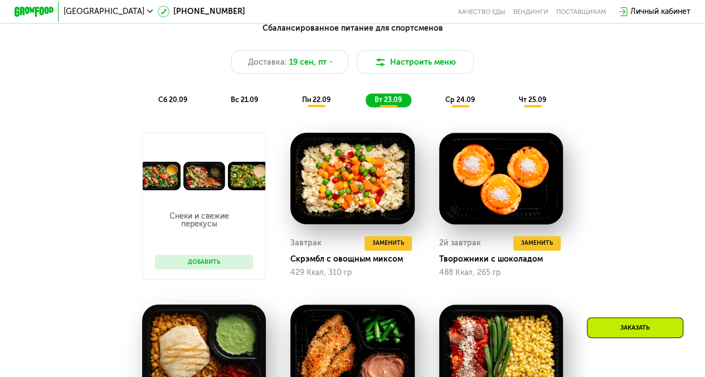
click at [463, 107] on div "ср 24.09" at bounding box center [460, 100] width 48 height 14
